Goal: Browse casually

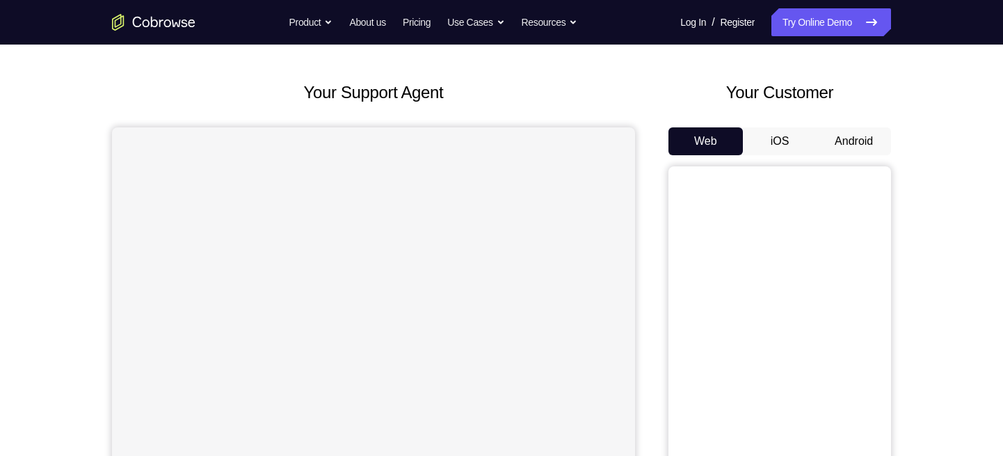
scroll to position [54, 0]
drag, startPoint x: 0, startPoint y: 0, endPoint x: 758, endPoint y: 140, distance: 771.3
click at [758, 140] on button "iOS" at bounding box center [780, 141] width 74 height 28
click at [841, 141] on button "Android" at bounding box center [854, 141] width 74 height 28
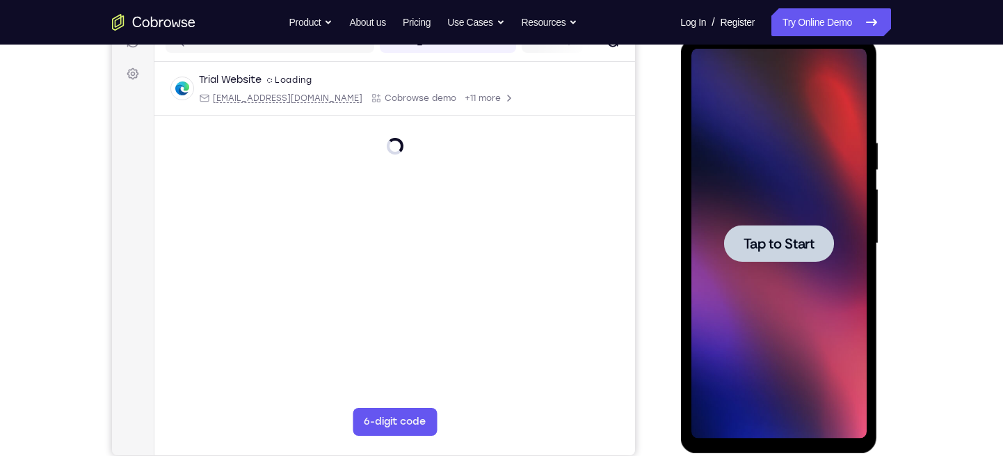
scroll to position [0, 0]
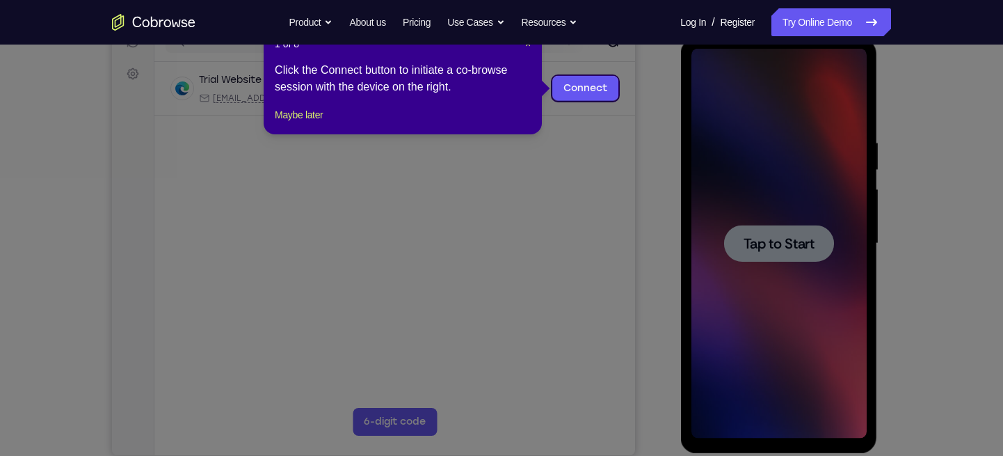
click at [788, 262] on icon at bounding box center [507, 228] width 1015 height 456
click at [527, 47] on span "×" at bounding box center [528, 43] width 6 height 11
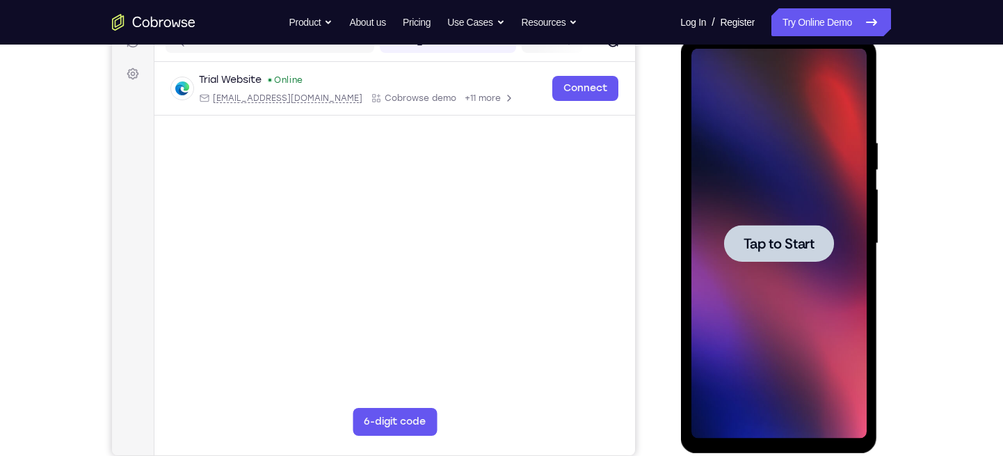
click at [800, 279] on div at bounding box center [778, 244] width 175 height 390
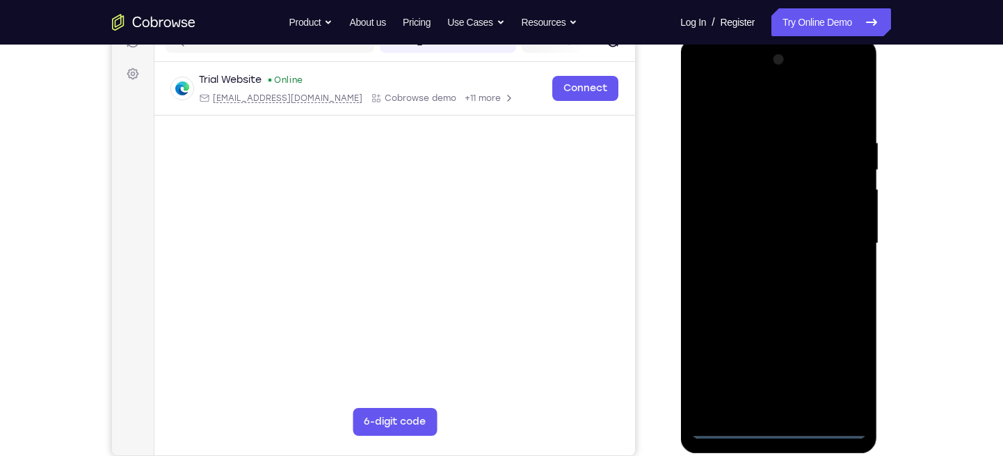
click at [779, 406] on div at bounding box center [778, 244] width 175 height 390
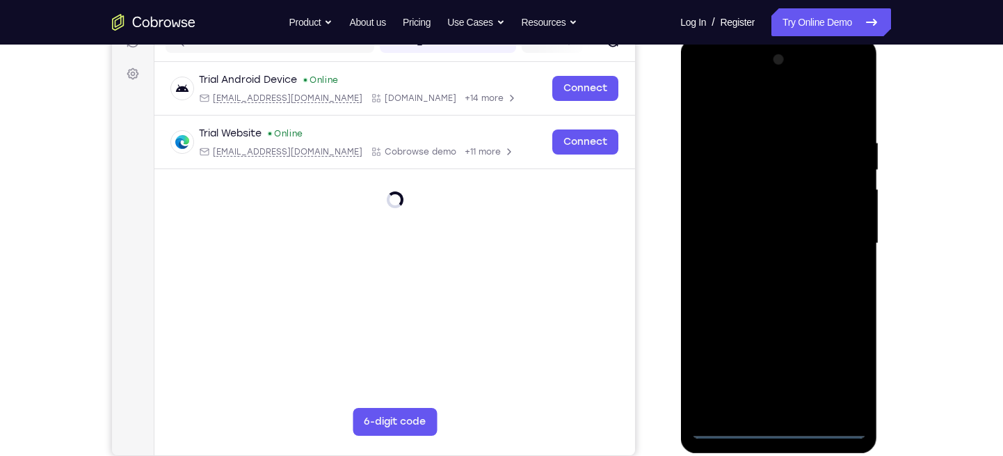
click at [849, 367] on div at bounding box center [778, 244] width 175 height 390
click at [730, 86] on div at bounding box center [778, 244] width 175 height 390
click at [827, 240] on div at bounding box center [778, 244] width 175 height 390
click at [770, 271] on div at bounding box center [778, 244] width 175 height 390
click at [764, 225] on div at bounding box center [778, 244] width 175 height 390
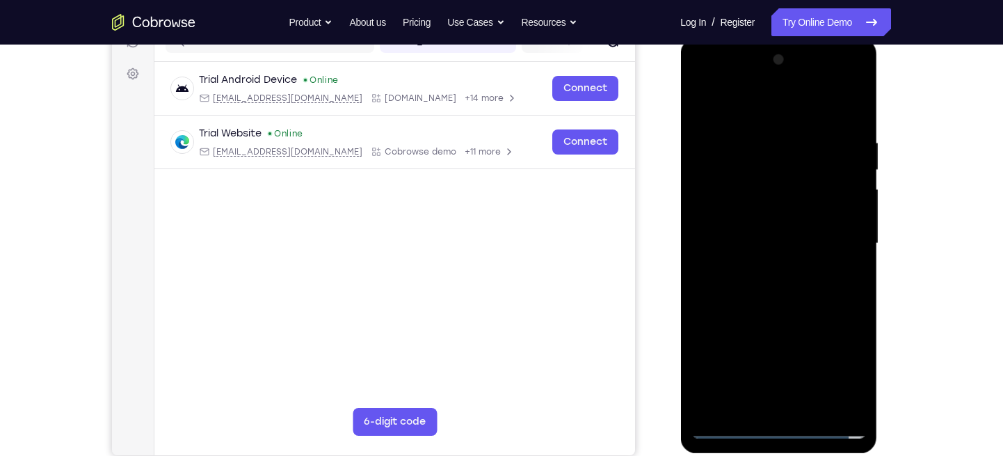
click at [847, 216] on div at bounding box center [778, 244] width 175 height 390
click at [807, 239] on div at bounding box center [778, 244] width 175 height 390
click at [855, 122] on div at bounding box center [778, 244] width 175 height 390
click at [811, 300] on div at bounding box center [778, 244] width 175 height 390
click at [805, 299] on div at bounding box center [778, 244] width 175 height 390
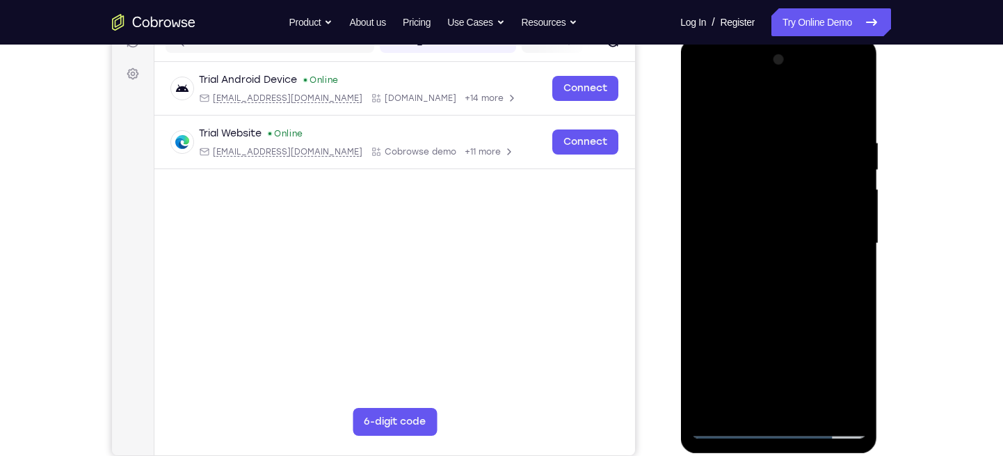
click at [805, 299] on div at bounding box center [778, 244] width 175 height 390
click at [808, 149] on div at bounding box center [778, 244] width 175 height 390
click at [851, 107] on div at bounding box center [778, 244] width 175 height 390
click at [818, 405] on div at bounding box center [778, 244] width 175 height 390
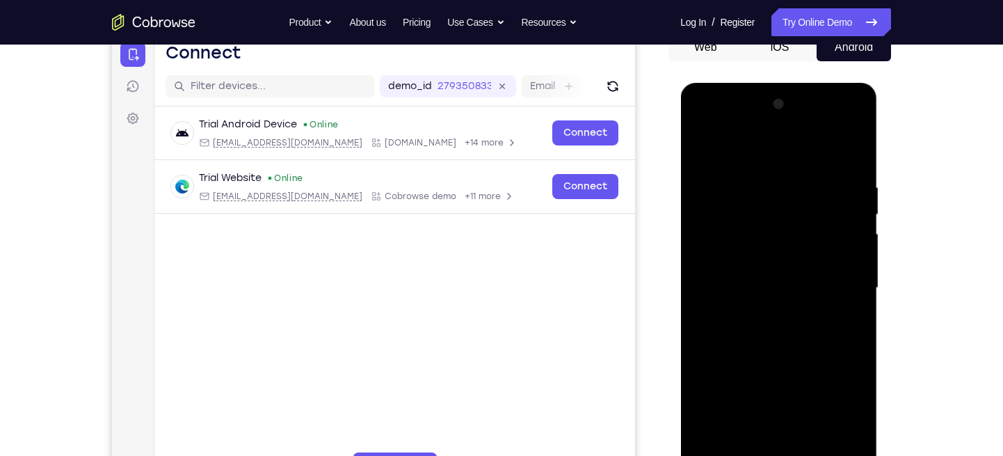
click at [784, 360] on div at bounding box center [778, 288] width 175 height 390
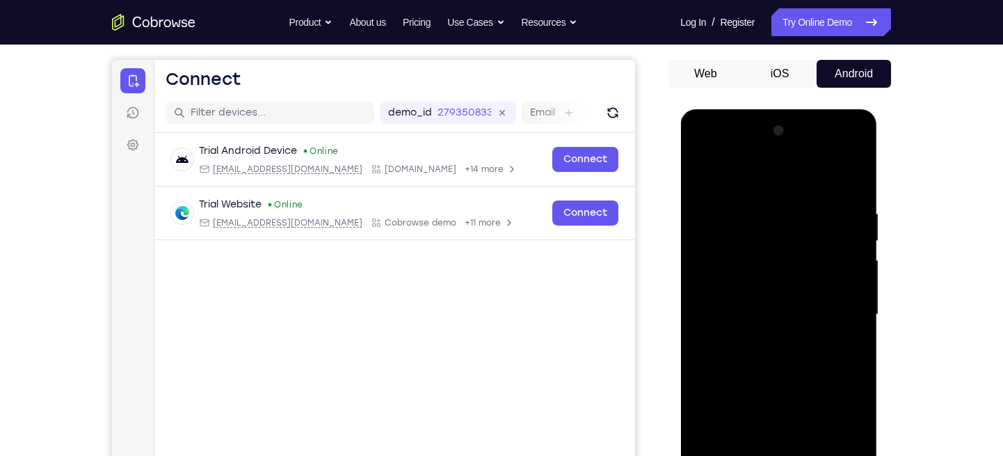
scroll to position [112, 0]
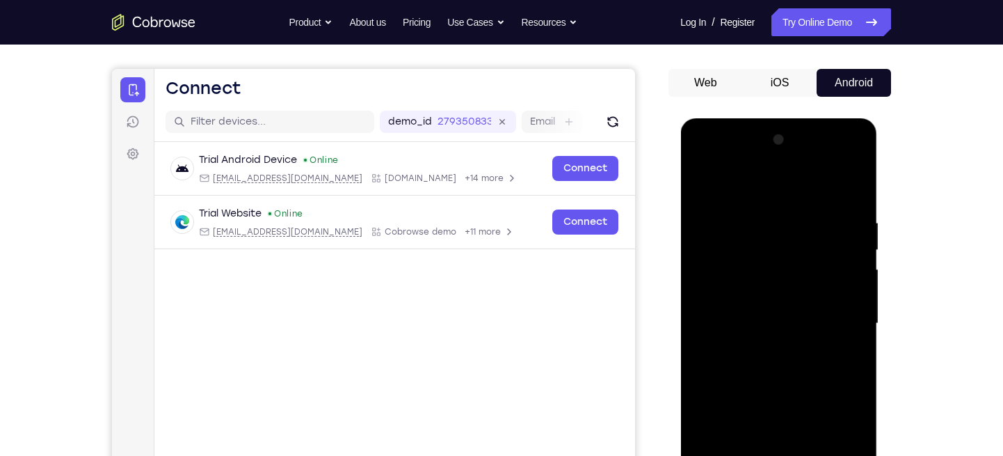
click at [781, 294] on div at bounding box center [778, 324] width 175 height 390
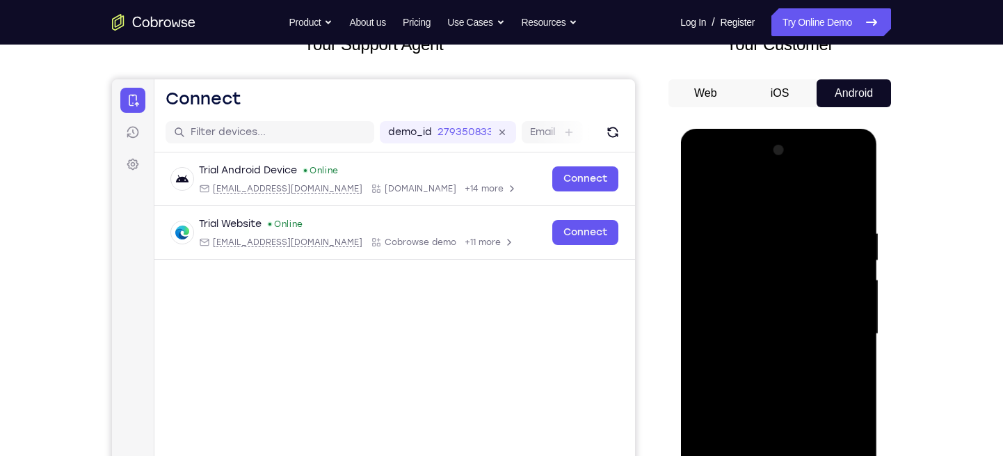
scroll to position [91, 0]
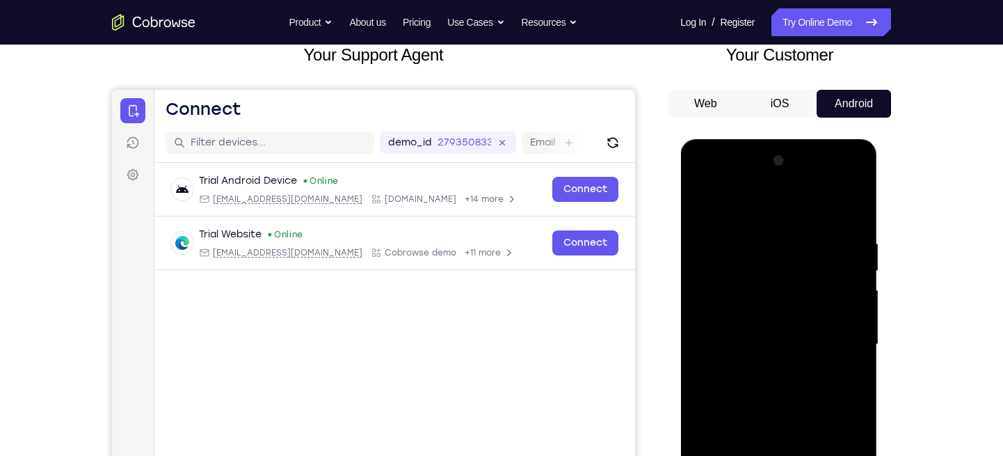
click at [702, 209] on div at bounding box center [778, 345] width 175 height 390
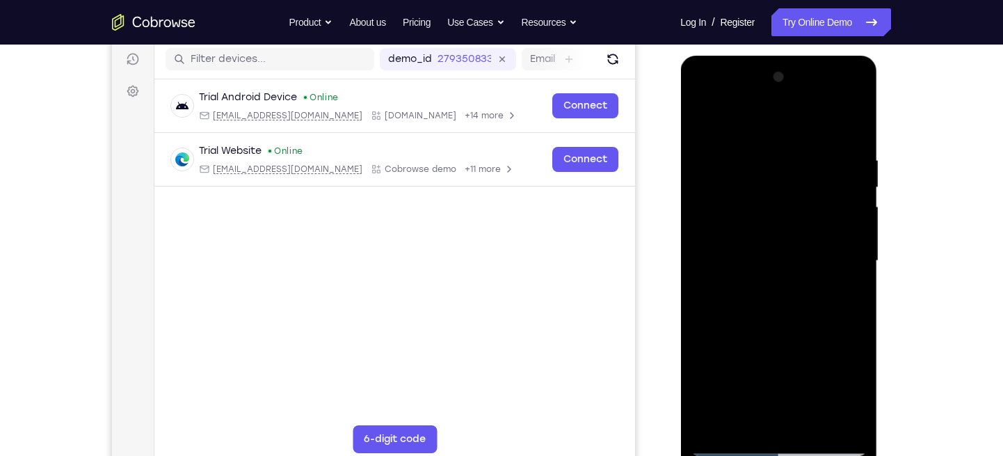
scroll to position [175, 0]
click at [811, 256] on div at bounding box center [778, 260] width 175 height 390
click at [851, 394] on div at bounding box center [778, 260] width 175 height 390
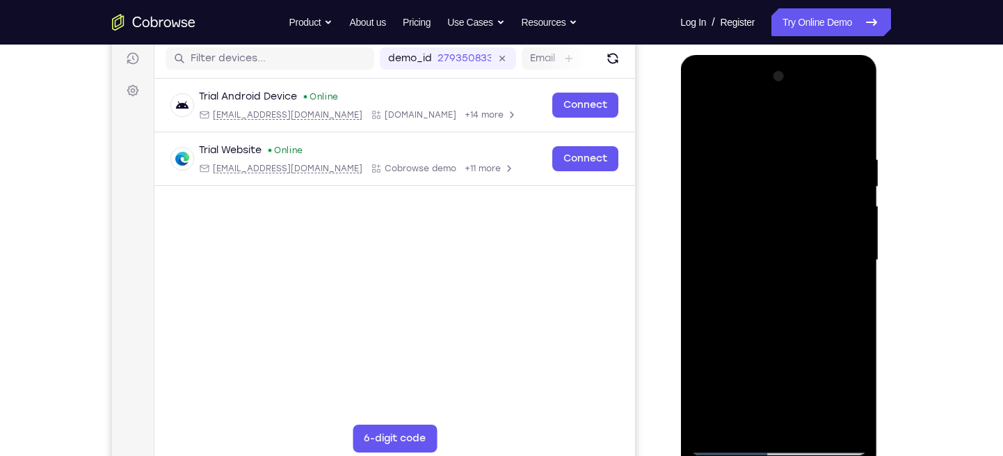
click at [851, 394] on div at bounding box center [778, 260] width 175 height 390
click at [740, 406] on div at bounding box center [778, 260] width 175 height 390
click at [815, 342] on div at bounding box center [778, 260] width 175 height 390
click at [703, 123] on div at bounding box center [778, 260] width 175 height 390
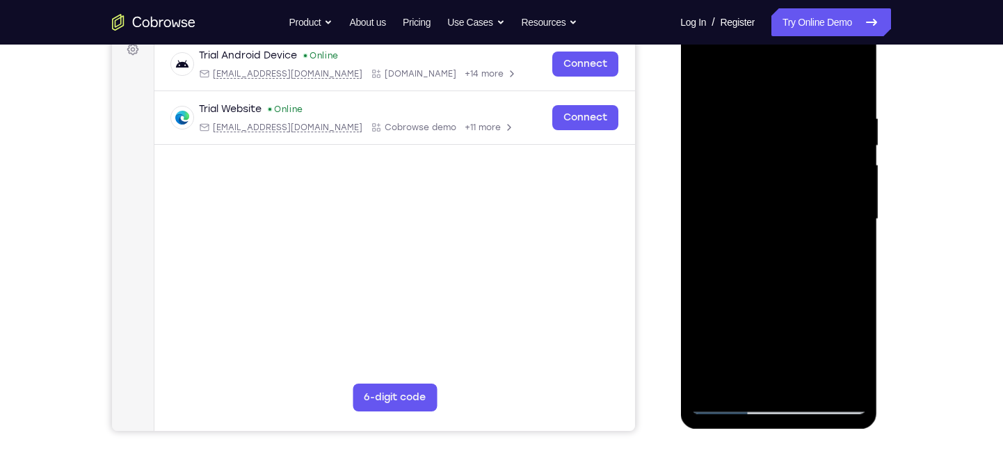
scroll to position [218, 0]
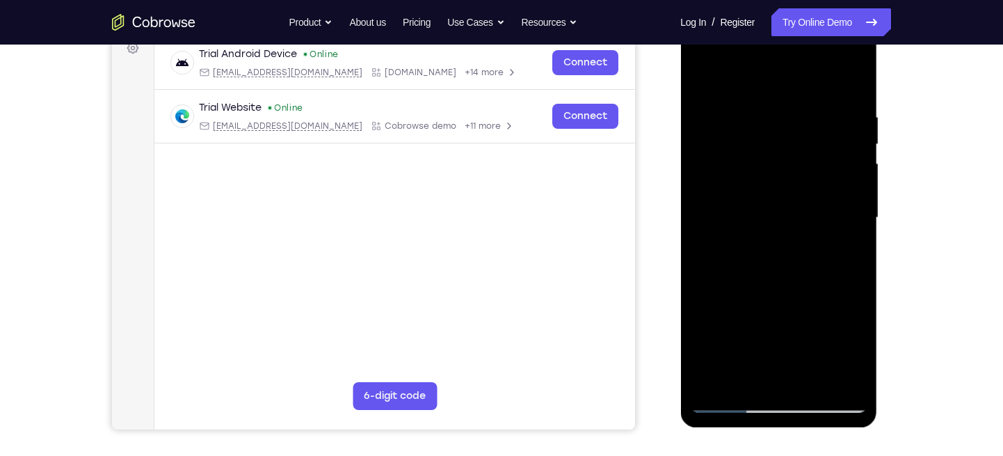
click at [703, 73] on div at bounding box center [778, 218] width 175 height 390
click at [858, 77] on div at bounding box center [778, 218] width 175 height 390
click at [773, 108] on div at bounding box center [778, 218] width 175 height 390
click at [743, 97] on div at bounding box center [778, 218] width 175 height 390
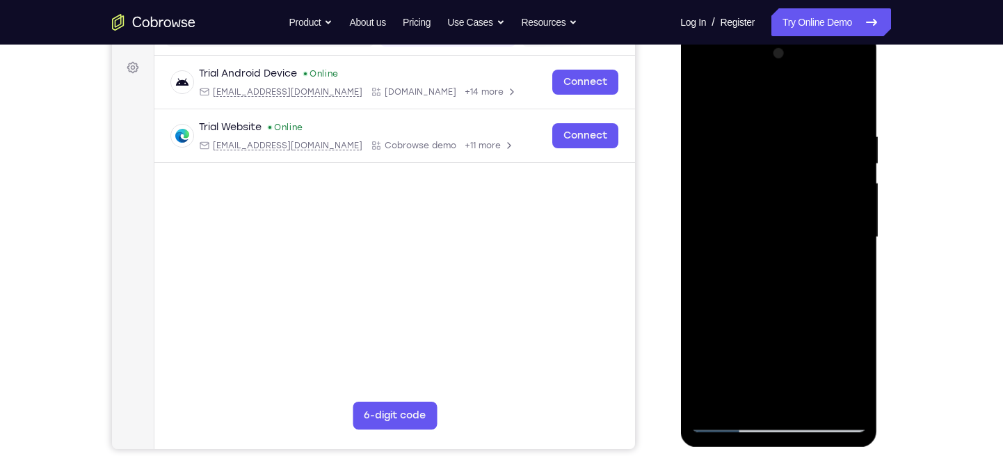
scroll to position [198, 0]
click at [699, 95] on div at bounding box center [778, 238] width 175 height 390
click at [703, 96] on div at bounding box center [778, 238] width 175 height 390
click at [748, 397] on div at bounding box center [778, 238] width 175 height 390
click at [726, 97] on div at bounding box center [778, 238] width 175 height 390
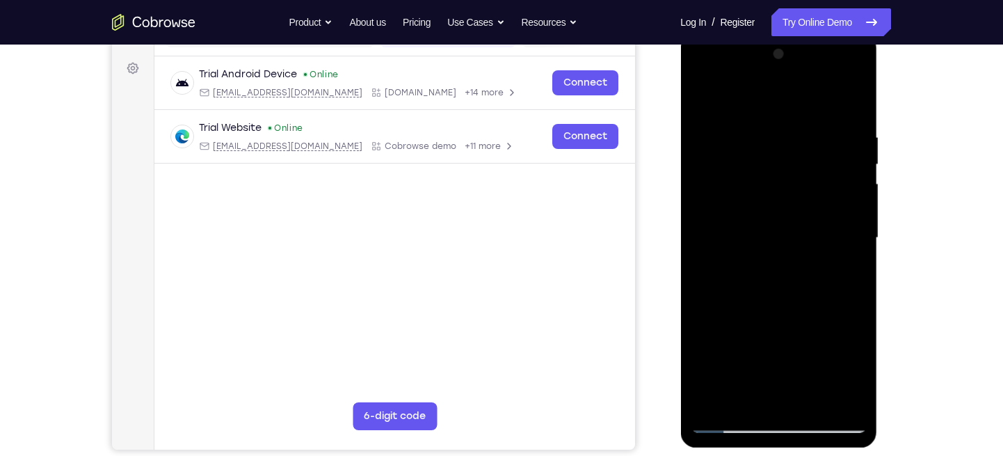
click at [749, 229] on div at bounding box center [778, 238] width 175 height 390
click at [832, 97] on div at bounding box center [778, 238] width 175 height 390
click at [831, 98] on div at bounding box center [778, 238] width 175 height 390
click at [810, 278] on div at bounding box center [778, 238] width 175 height 390
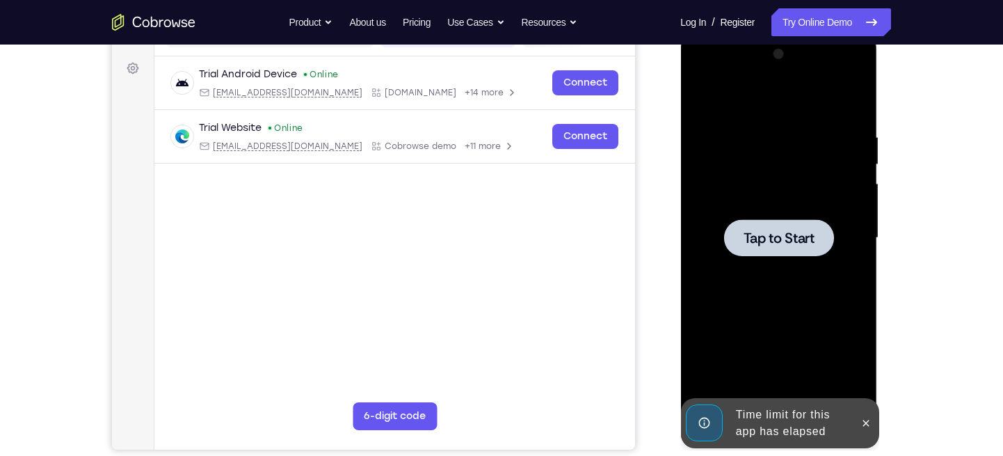
click at [798, 276] on div at bounding box center [778, 238] width 175 height 390
